Goal: Transaction & Acquisition: Purchase product/service

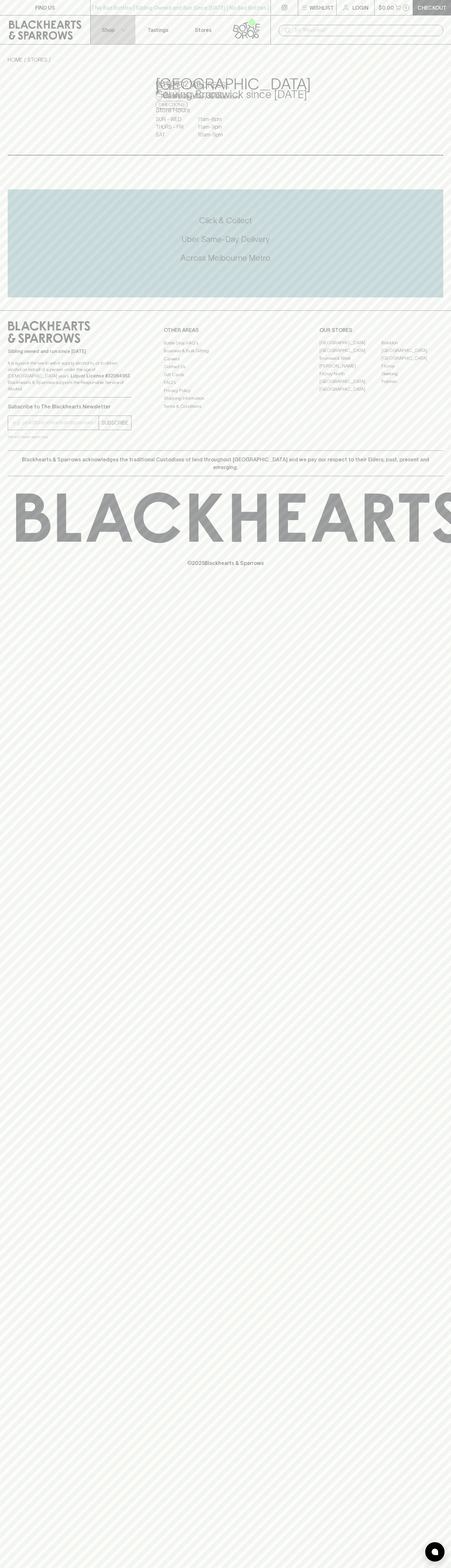
click at [127, 22] on button "Shop" at bounding box center [113, 30] width 45 height 29
click at [241, 1567] on html "FIND US | No Bad Bottles | Sibling Owned and Run Since 2006 | No Bad Bottles | …" at bounding box center [226, 784] width 451 height 1568
click at [27, 1503] on div at bounding box center [226, 784] width 451 height 1568
